Goal: Check status: Check status

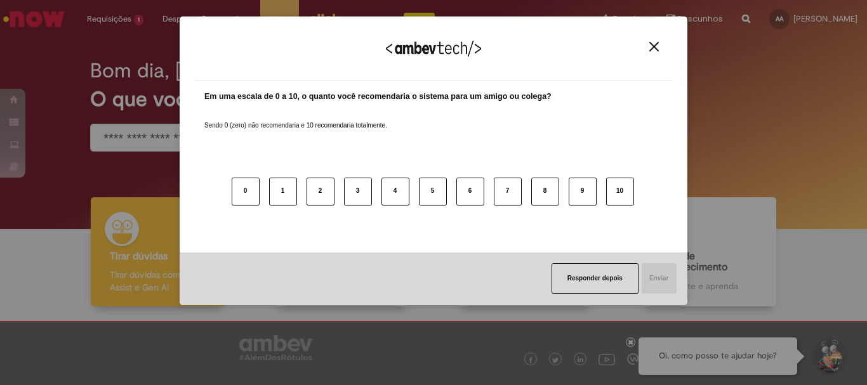
click at [657, 46] on img "Close" at bounding box center [654, 47] width 10 height 10
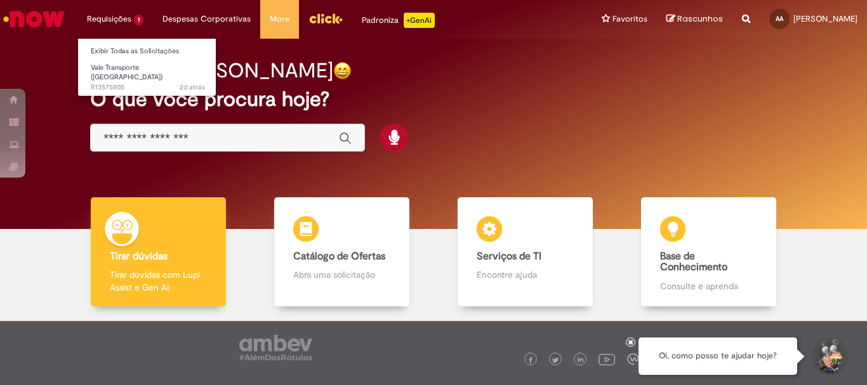
click at [132, 20] on li "Requisições 1 Exibir Todas as Solicitações Vale Transporte (VT) 2d atrás 2 dias…" at bounding box center [115, 19] width 76 height 38
click at [107, 22] on li "Requisições 1 Exibir Todas as Solicitações Vale Transporte (VT) 2d atrás 2 dias…" at bounding box center [115, 19] width 76 height 38
click at [129, 13] on li "Requisições 1 Exibir Todas as Solicitações Vale Transporte (VT) 2d atrás 2 dias…" at bounding box center [115, 19] width 76 height 38
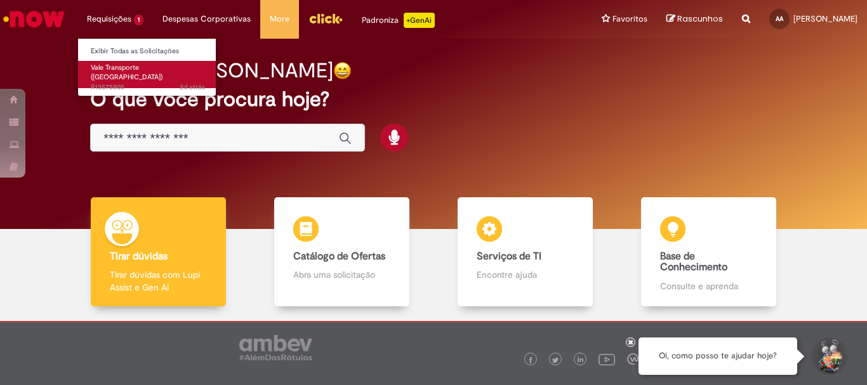
click at [133, 70] on span "Vale Transporte ([GEOGRAPHIC_DATA])" at bounding box center [127, 73] width 72 height 20
click at [140, 70] on span "Vale Transporte ([GEOGRAPHIC_DATA])" at bounding box center [127, 73] width 72 height 20
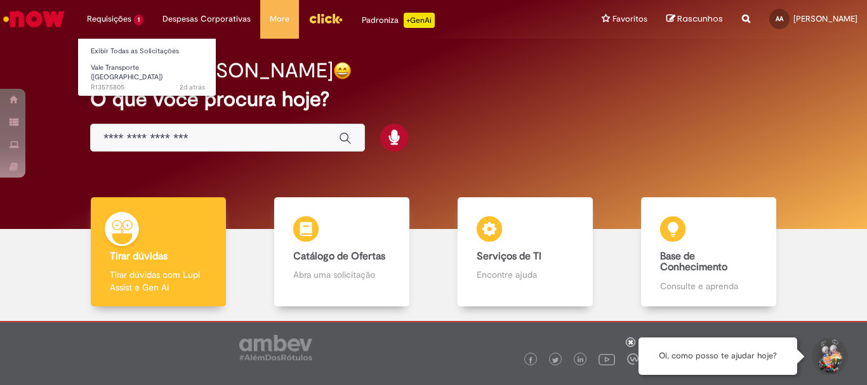
click at [108, 11] on li "Requisições 1 Exibir Todas as Solicitações Vale Transporte (VT) 2d atrás 2 dias…" at bounding box center [115, 19] width 76 height 38
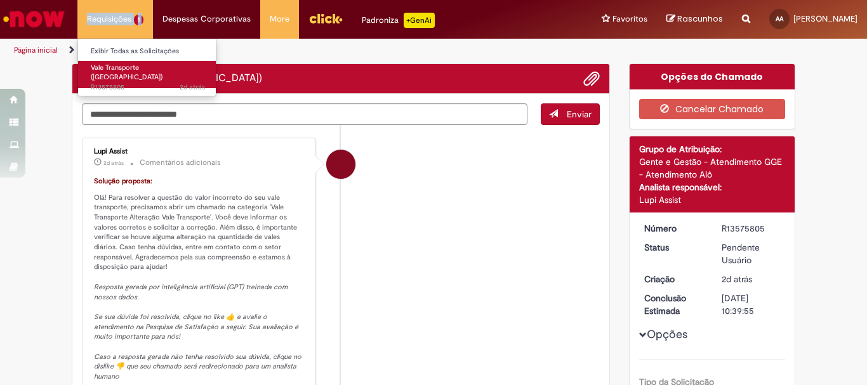
click at [98, 64] on span "Vale Transporte ([GEOGRAPHIC_DATA])" at bounding box center [127, 73] width 72 height 20
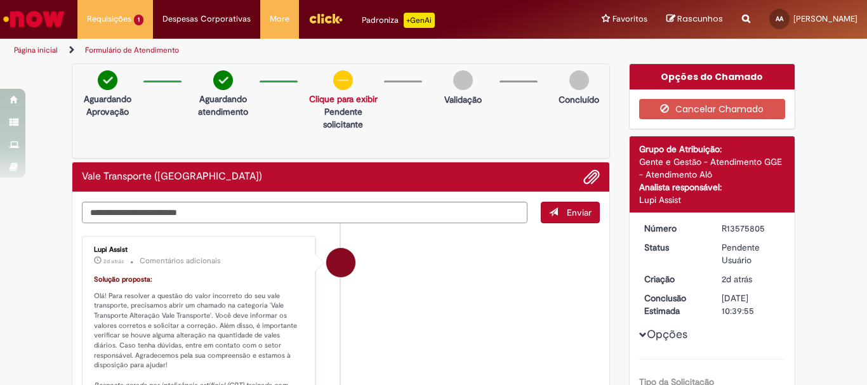
click at [341, 86] on img at bounding box center [343, 80] width 20 height 20
click at [343, 93] on div "Solicitação aprovada Clique para exibir Pendente solicitante" at bounding box center [343, 90] width 69 height 41
click at [345, 92] on div "Solicitação aprovada Clique para exibir Pendente solicitante" at bounding box center [343, 90] width 69 height 41
click at [345, 91] on div "Solicitação aprovada Clique para exibir Pendente solicitante" at bounding box center [343, 90] width 69 height 41
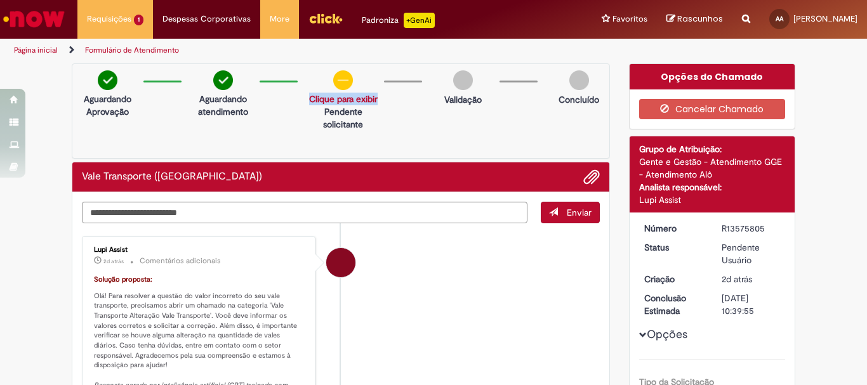
click at [345, 91] on div "Solicitação aprovada Clique para exibir Pendente solicitante" at bounding box center [343, 90] width 69 height 41
click at [501, 109] on div "Aguardando Aprovação Aguardando atendimento Solicitação aprovada Clique para ex…" at bounding box center [341, 110] width 538 height 95
